Goal: Navigation & Orientation: Find specific page/section

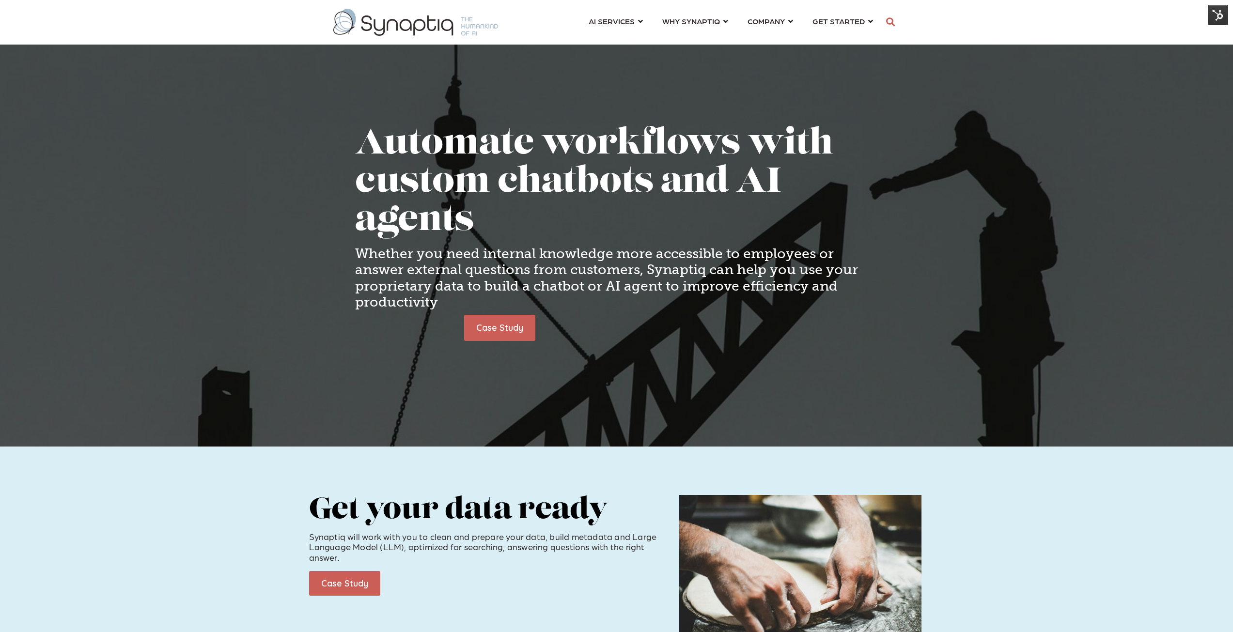
click at [1222, 13] on img at bounding box center [1218, 15] width 20 height 20
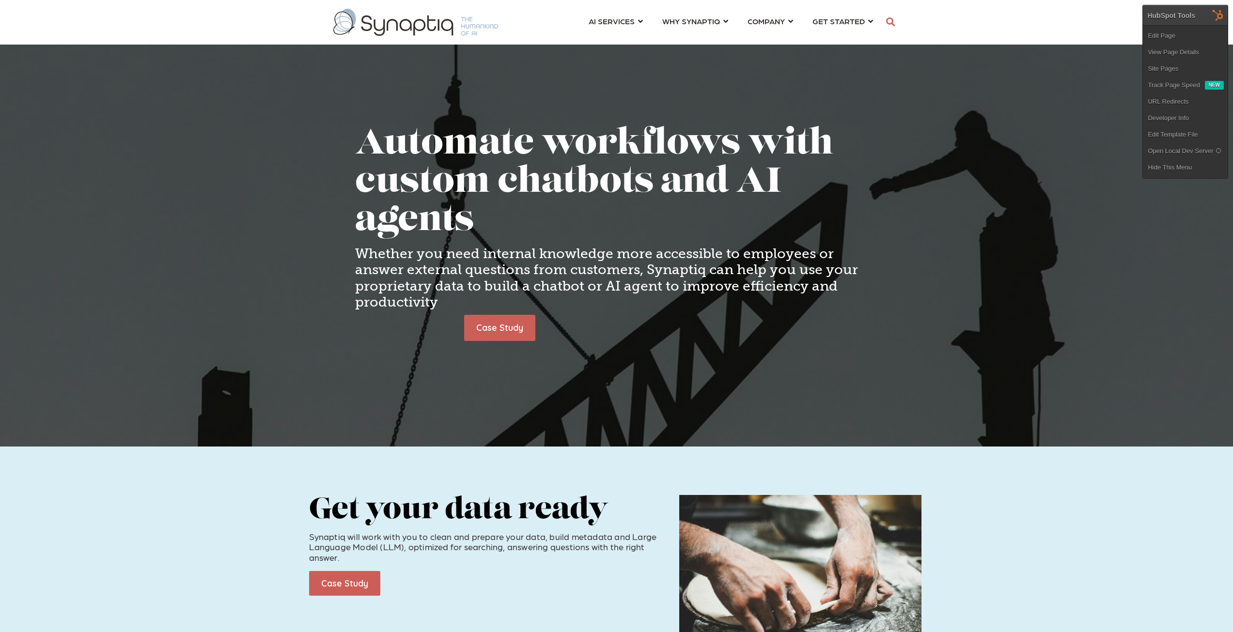
click at [1173, 33] on link "Edit Page" at bounding box center [1185, 36] width 85 height 16
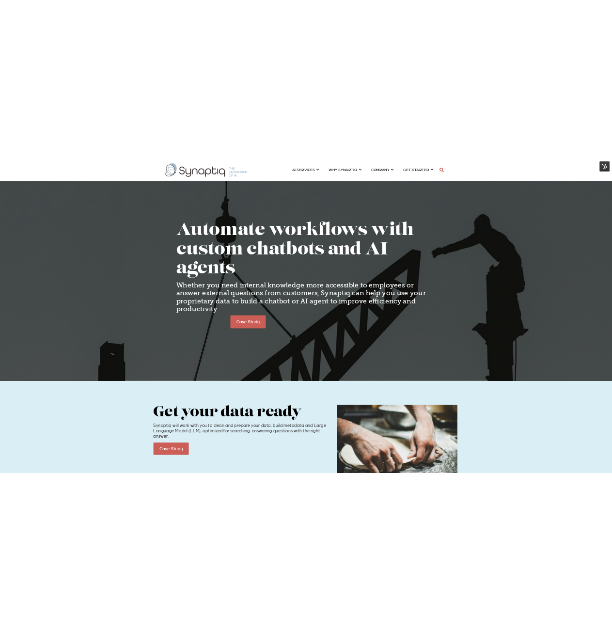
scroll to position [0, 4]
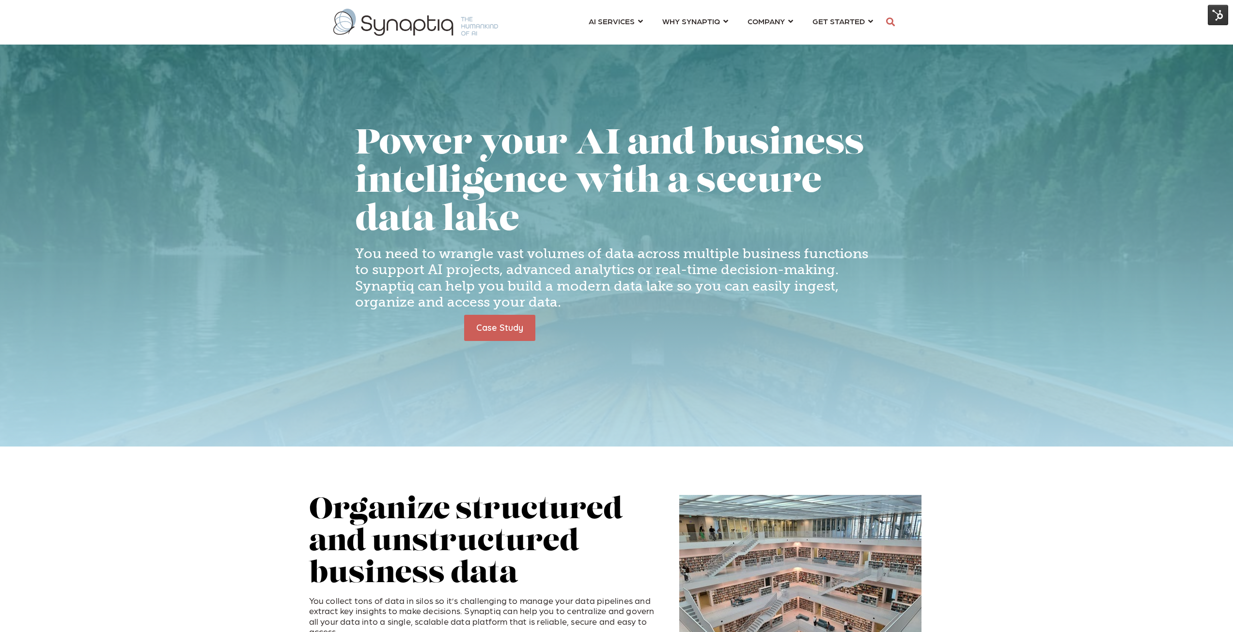
click at [1218, 15] on img at bounding box center [1218, 15] width 20 height 20
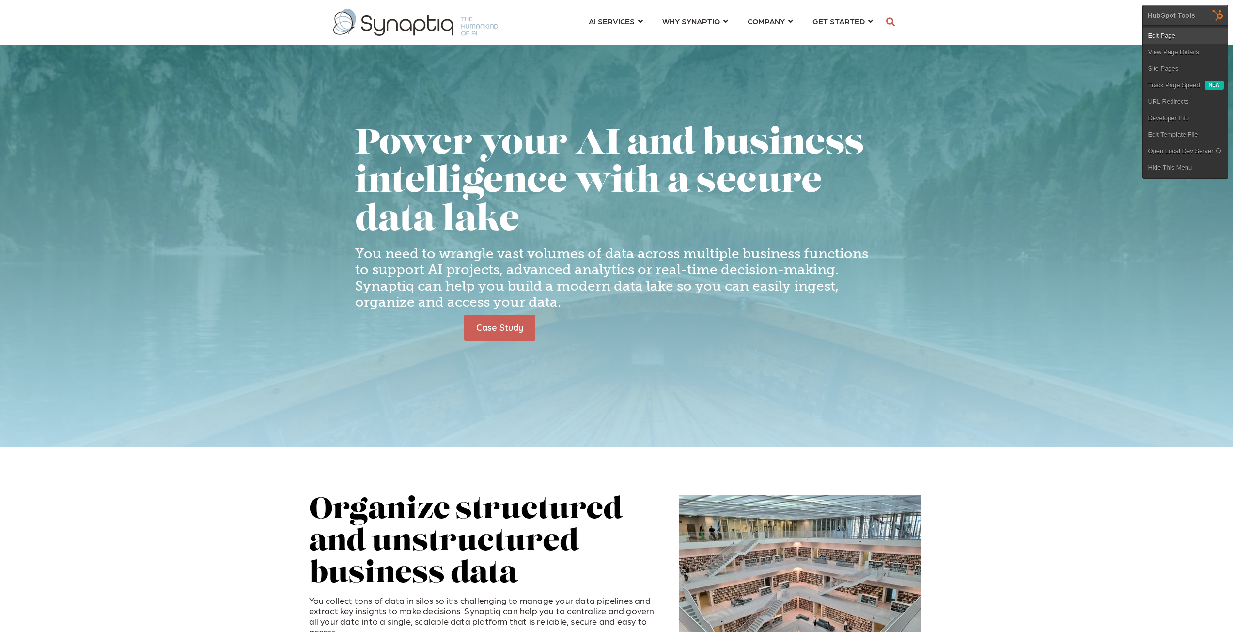
click at [1169, 36] on link "Edit Page" at bounding box center [1185, 36] width 85 height 16
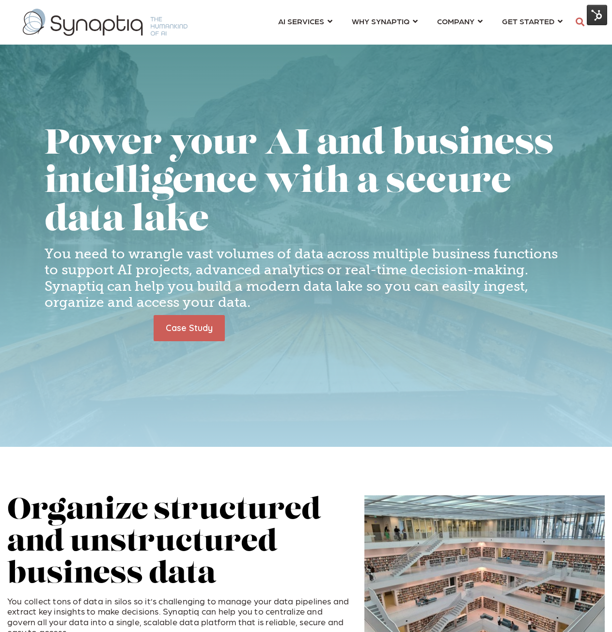
click at [285, 0] on header "AI SERVICES ⇲ By Industry Construction & Real Estate Healthcare Legal Governmen…" at bounding box center [306, 22] width 612 height 45
click at [316, 1] on header "AI SERVICES ⇲ By Industry Construction & Real Estate Healthcare Legal Governmen…" at bounding box center [306, 22] width 612 height 45
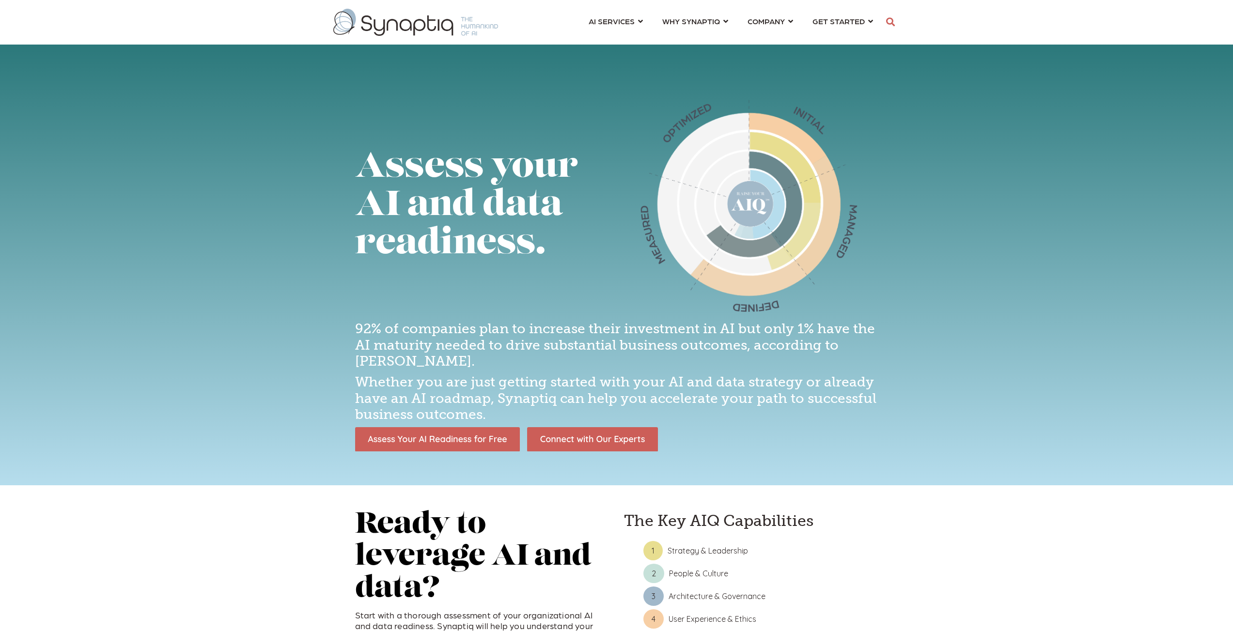
scroll to position [0, 4]
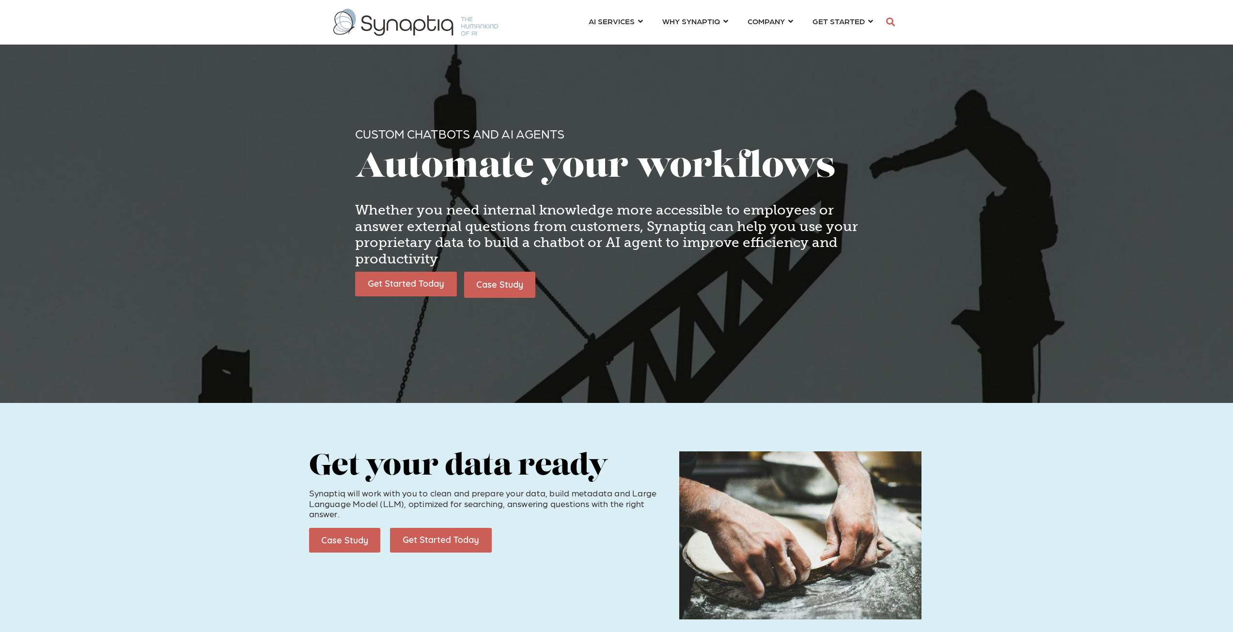
scroll to position [0, 4]
